Goal: Contribute content: Add original content to the website for others to see

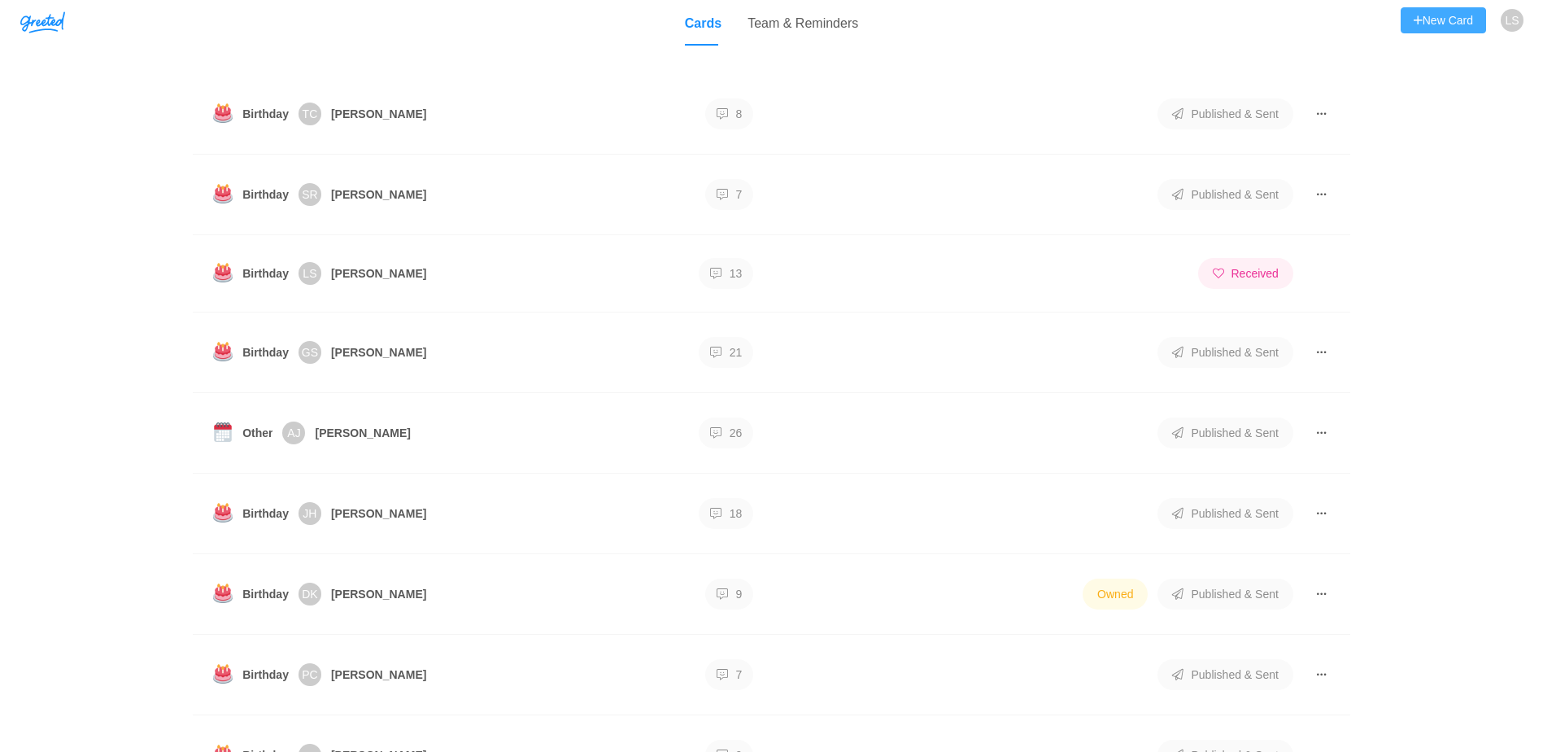
click at [846, 27] on button "New Card" at bounding box center [1443, 20] width 85 height 26
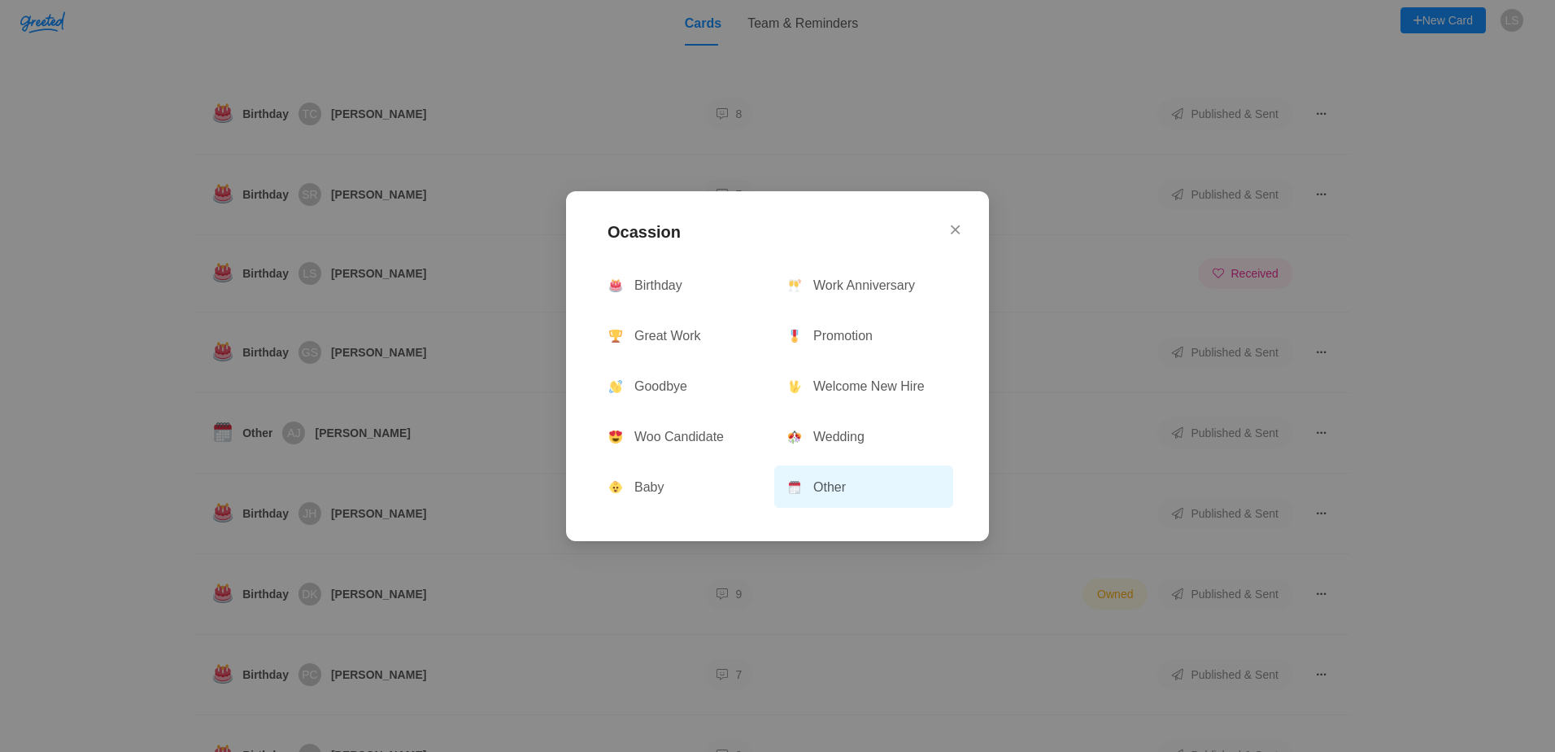
click at [839, 486] on button "Other" at bounding box center [863, 486] width 179 height 42
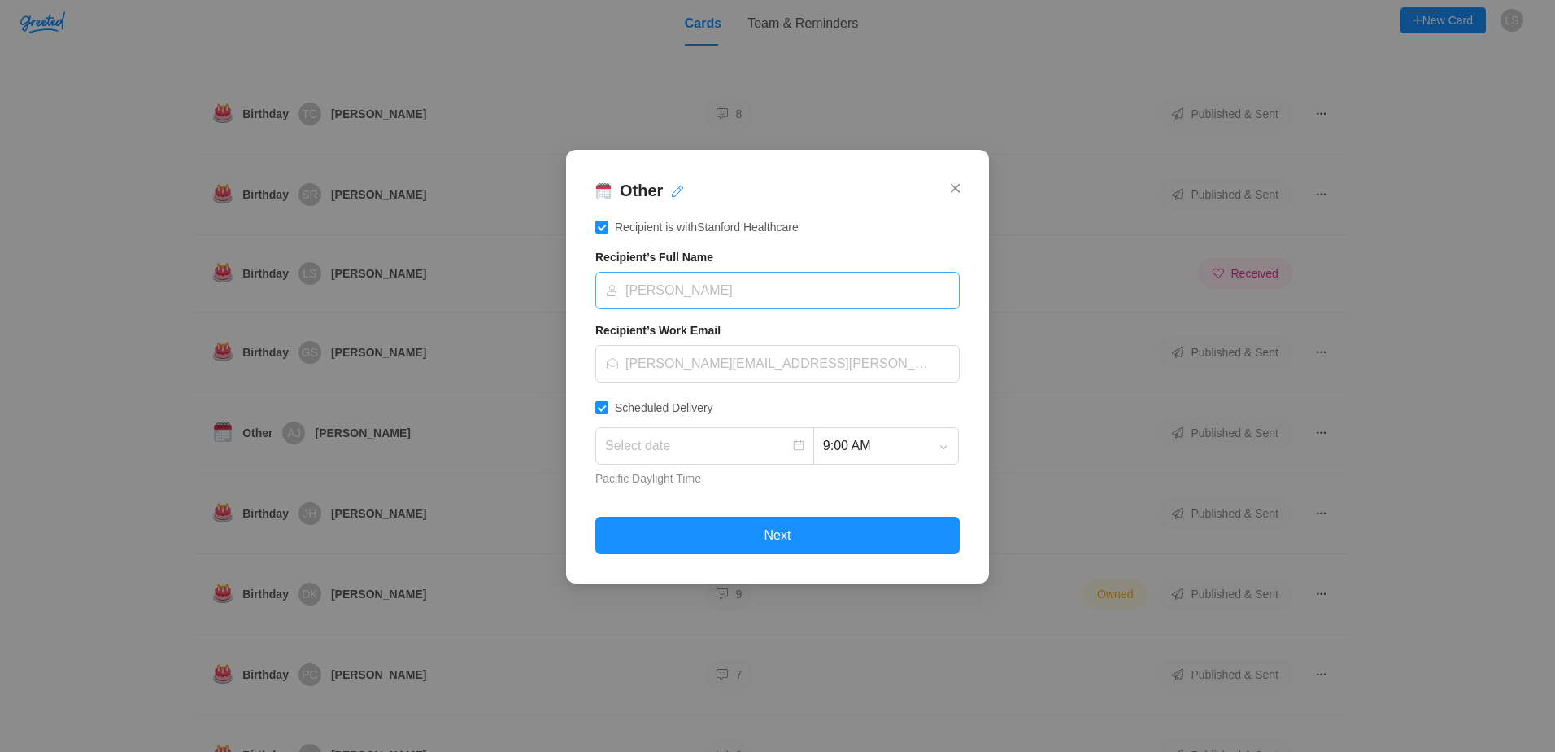
click at [846, 291] on input at bounding box center [772, 291] width 334 height 36
click at [846, 240] on form "Recipient is with Stanford Healthcare Recipient’s Full Name [PERSON_NAME] Recip…" at bounding box center [777, 386] width 364 height 336
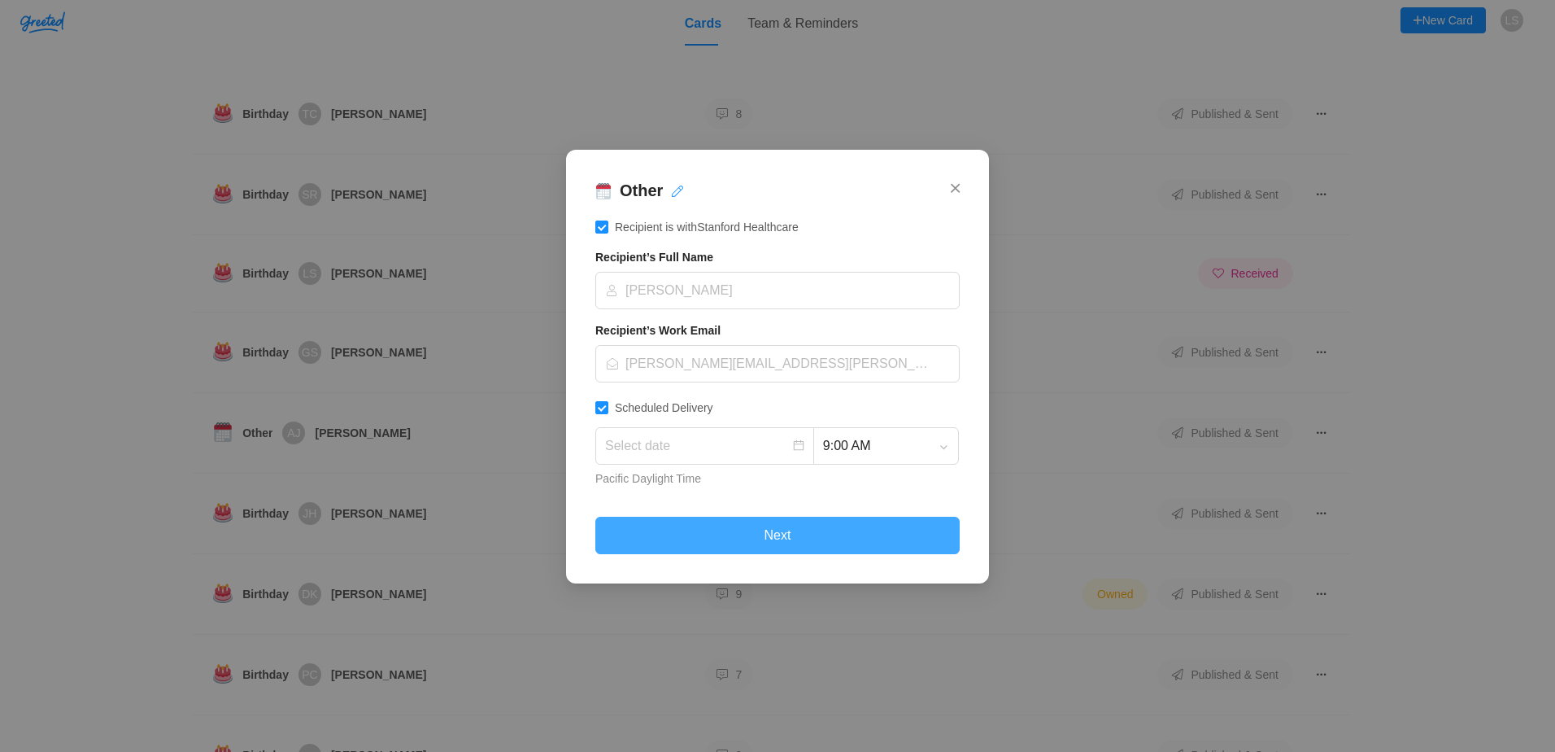
click at [831, 529] on button "Next" at bounding box center [777, 535] width 364 height 37
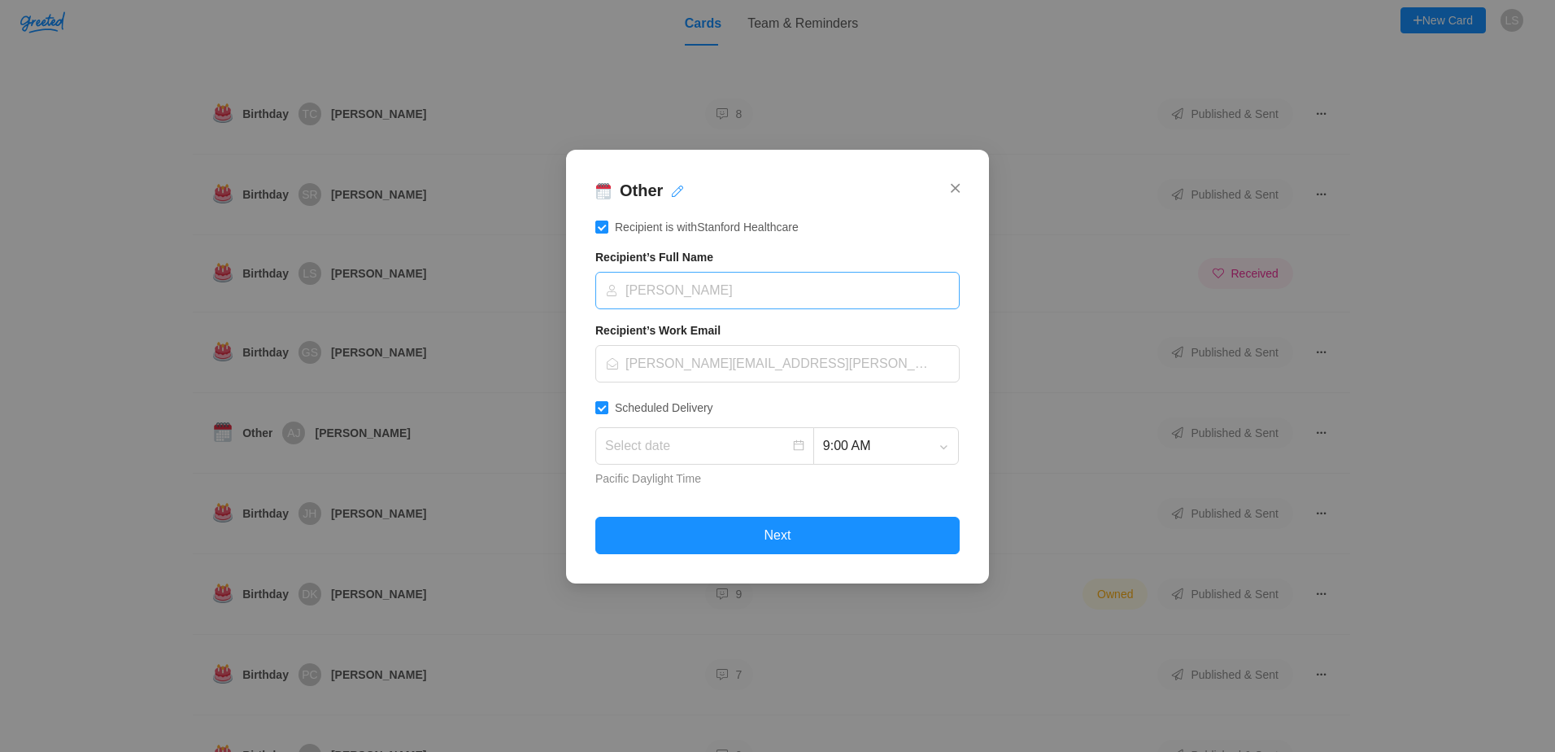
click at [668, 286] on input at bounding box center [772, 291] width 334 height 36
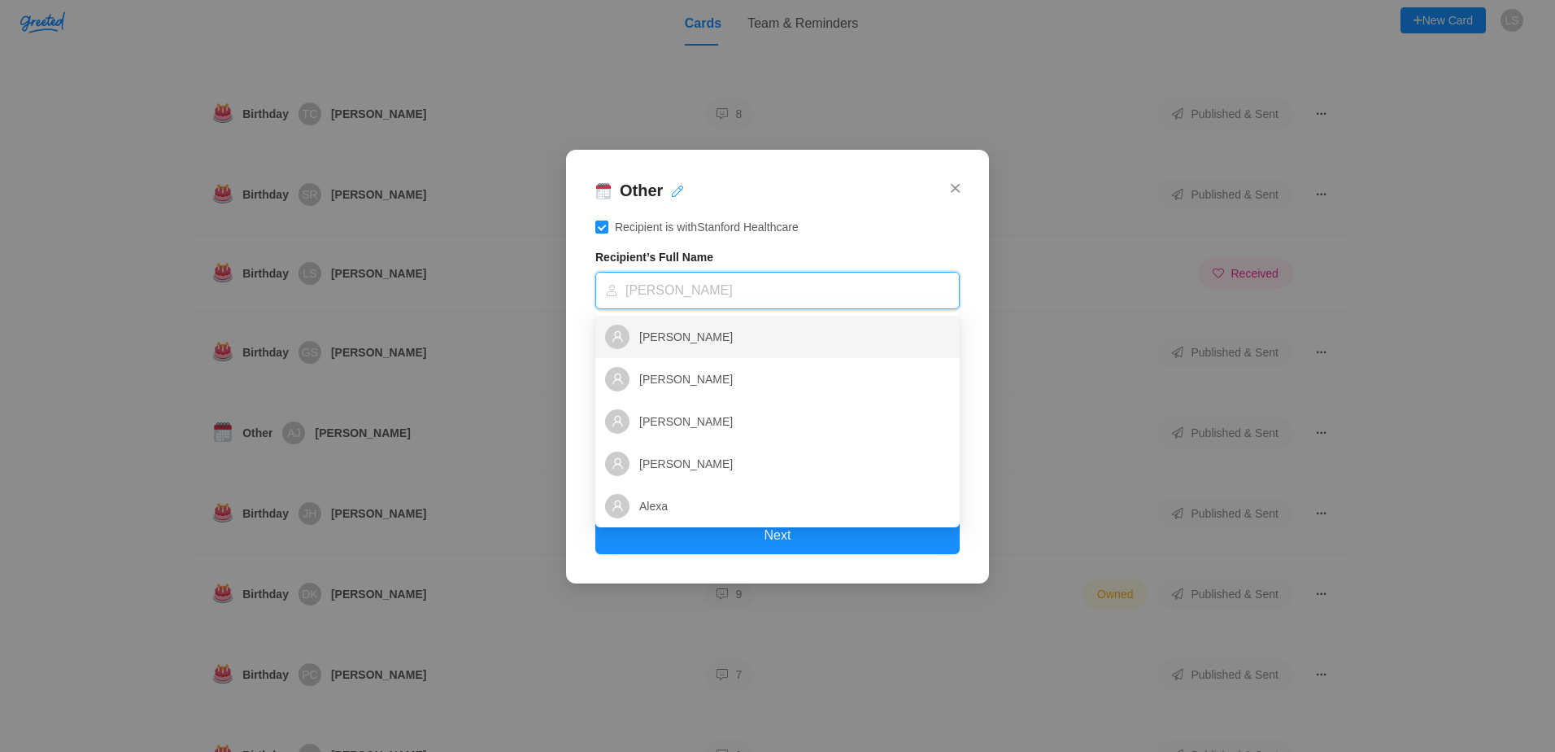
type input "h"
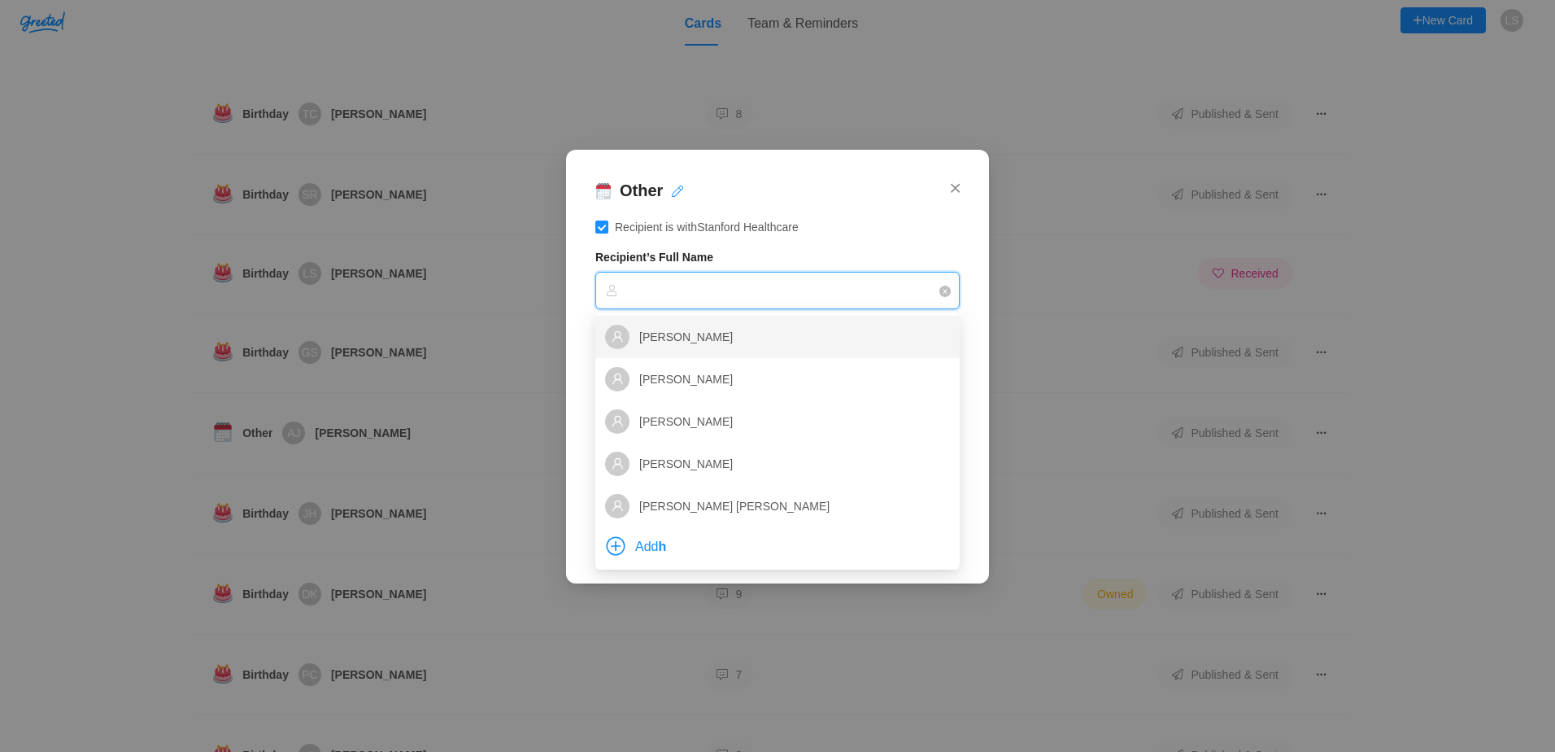
click at [819, 220] on label "Recipient is with Stanford Healthcare" at bounding box center [777, 227] width 364 height 18
click at [608, 220] on input "Recipient is with Stanford Healthcare" at bounding box center [601, 226] width 13 height 13
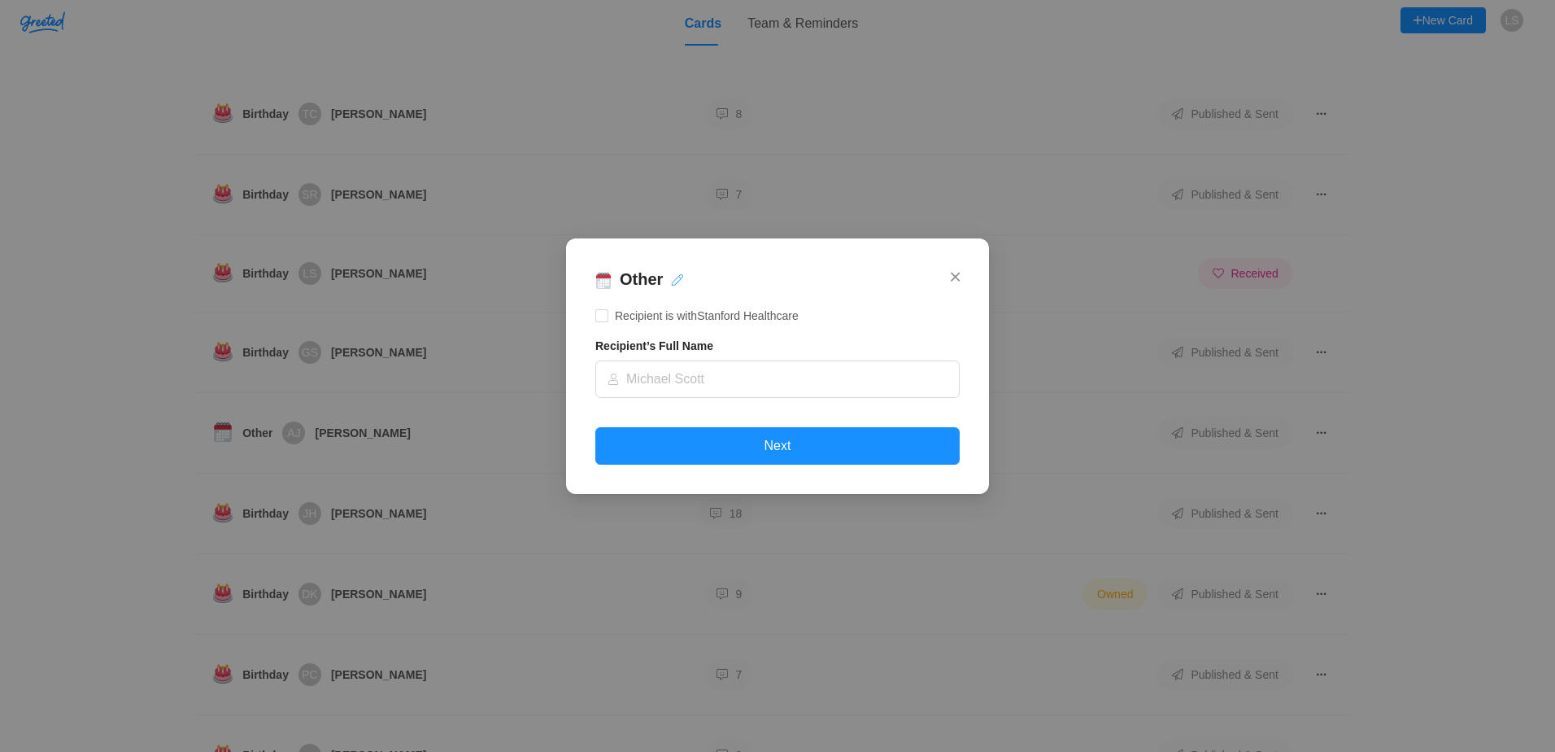
click at [670, 285] on button "button" at bounding box center [676, 280] width 16 height 20
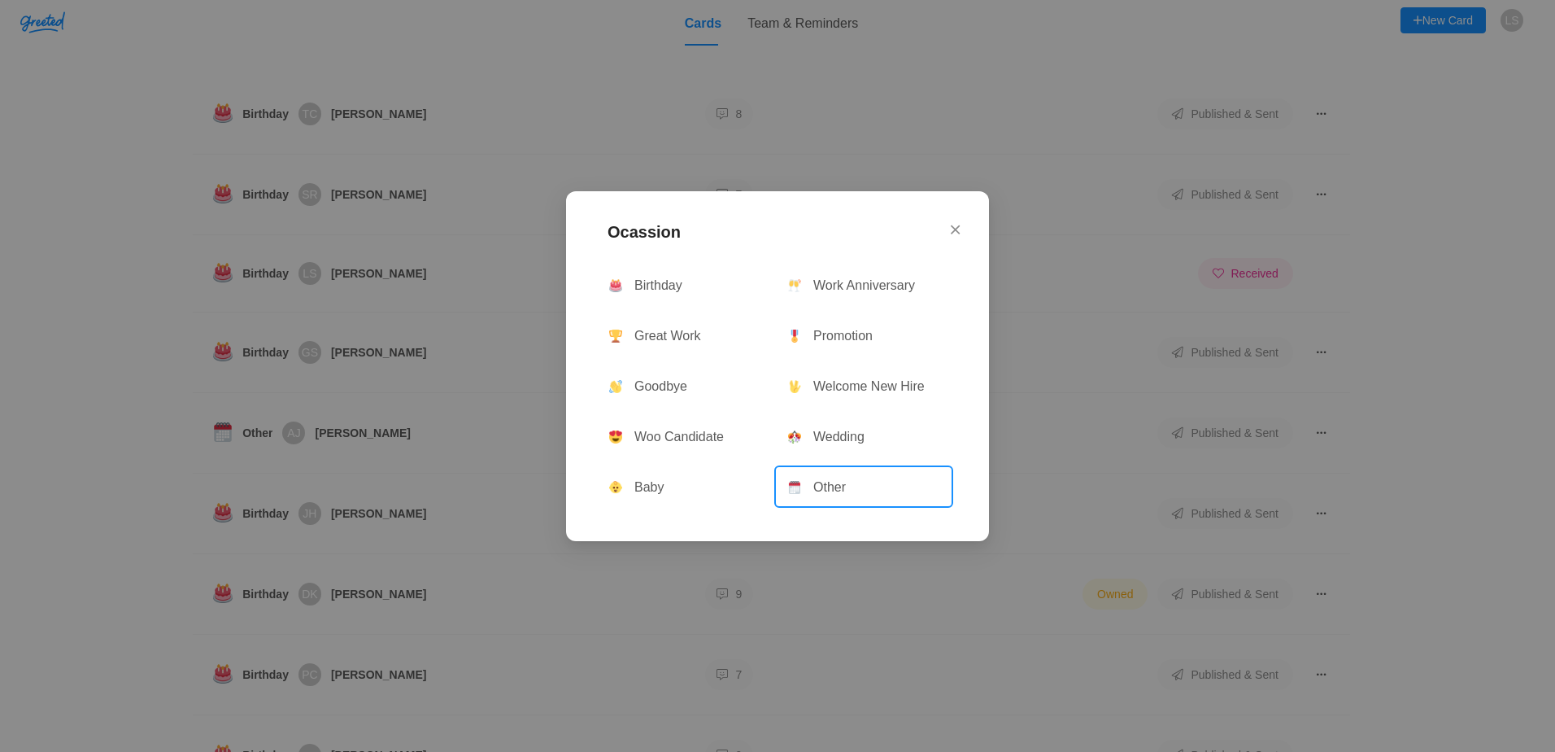
click at [846, 218] on div "Ocassion Birthday Work Anniversary Great Work Promotion Goodbye Welcome New Hir…" at bounding box center [777, 366] width 423 height 350
click at [846, 228] on icon "Close" at bounding box center [955, 229] width 9 height 15
